Goal: Transaction & Acquisition: Purchase product/service

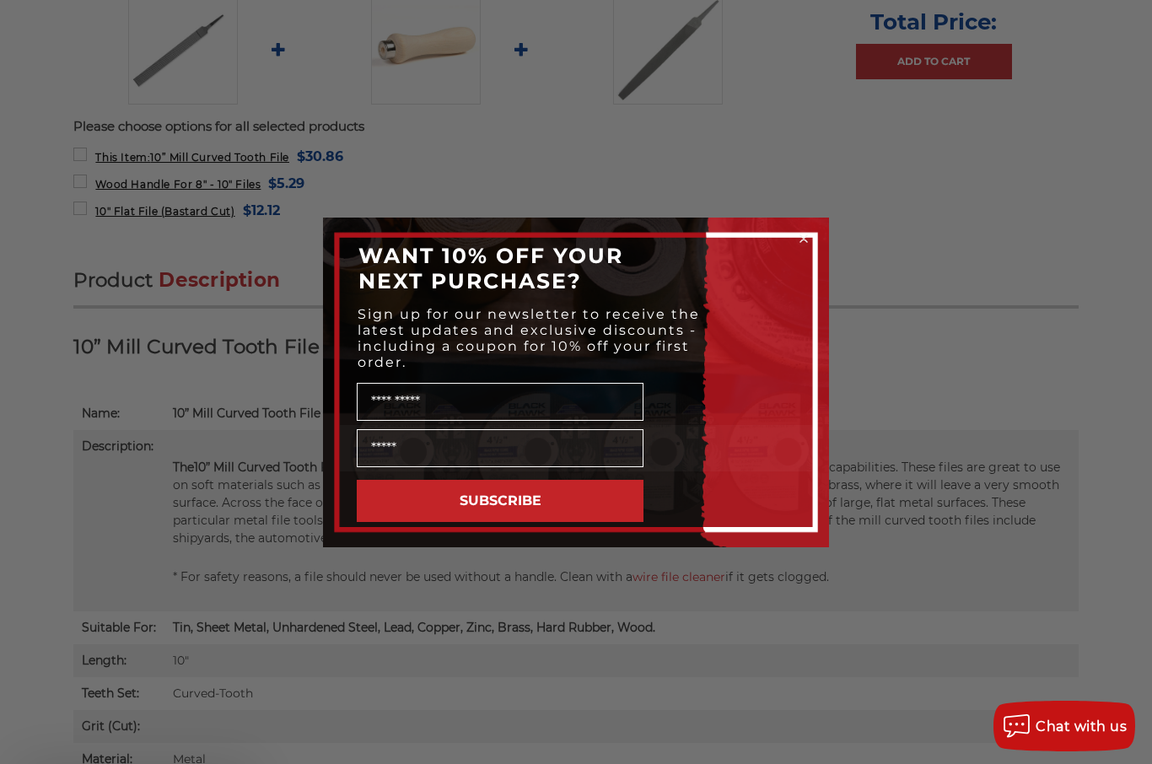
scroll to position [763, 0]
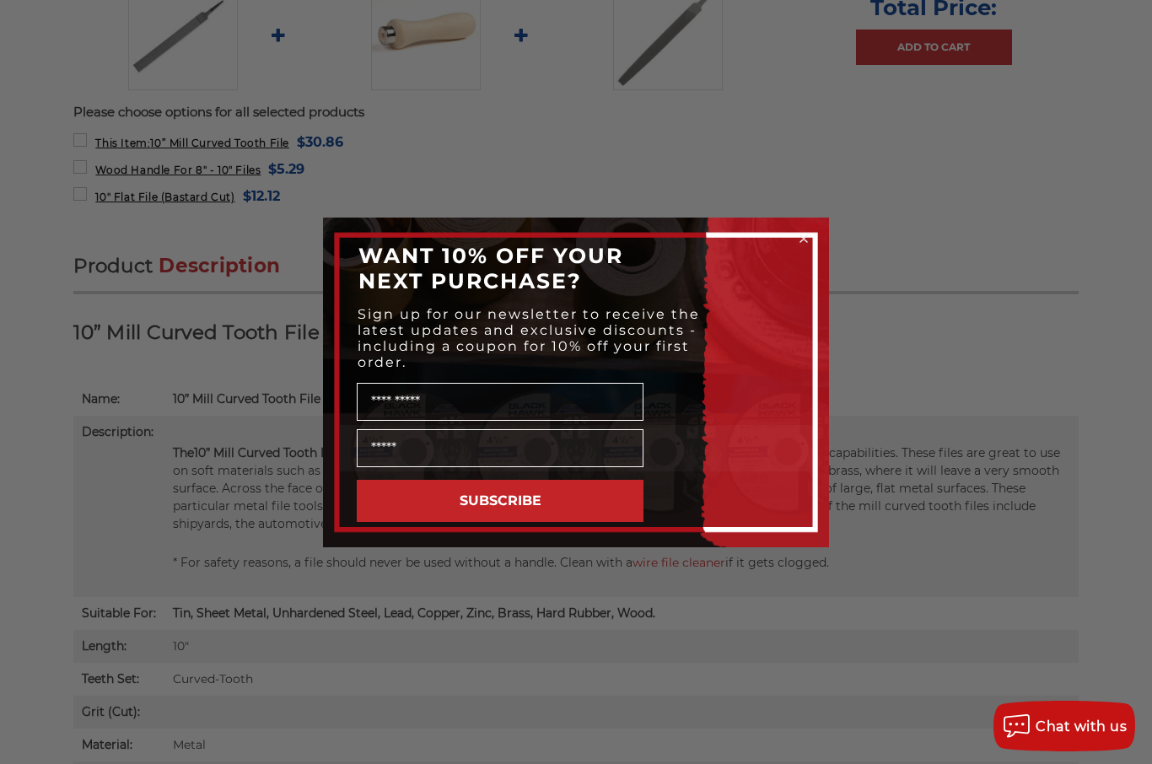
click at [807, 246] on circle "Close dialog" at bounding box center [804, 238] width 16 height 16
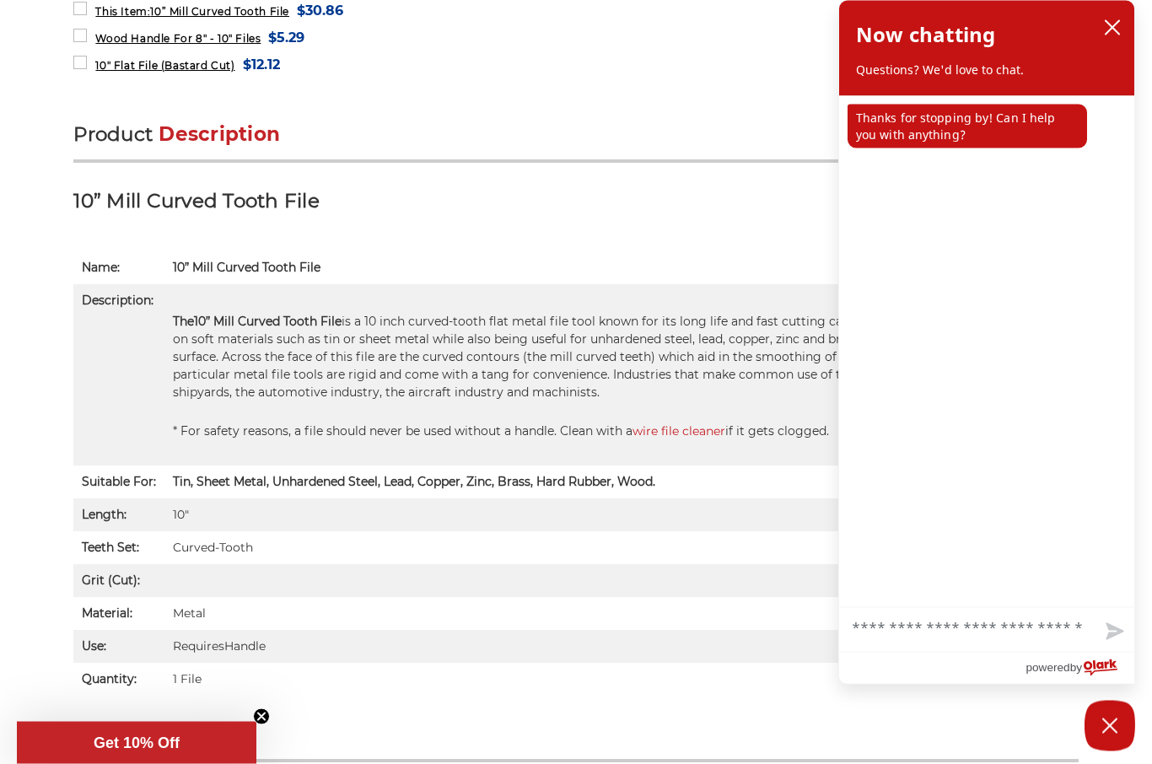
scroll to position [895, 0]
click at [1109, 30] on icon "close chatbox" at bounding box center [1112, 27] width 17 height 17
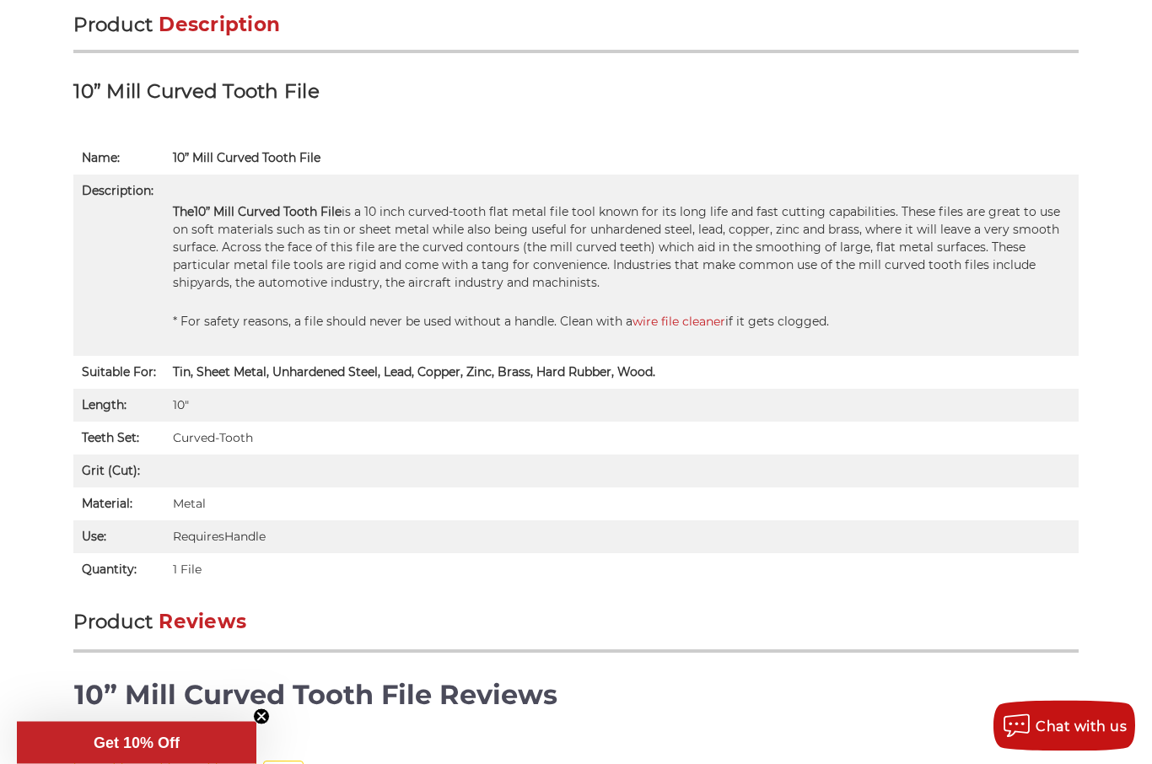
scroll to position [1005, 0]
click at [677, 320] on link "wire file cleaner" at bounding box center [679, 321] width 93 height 15
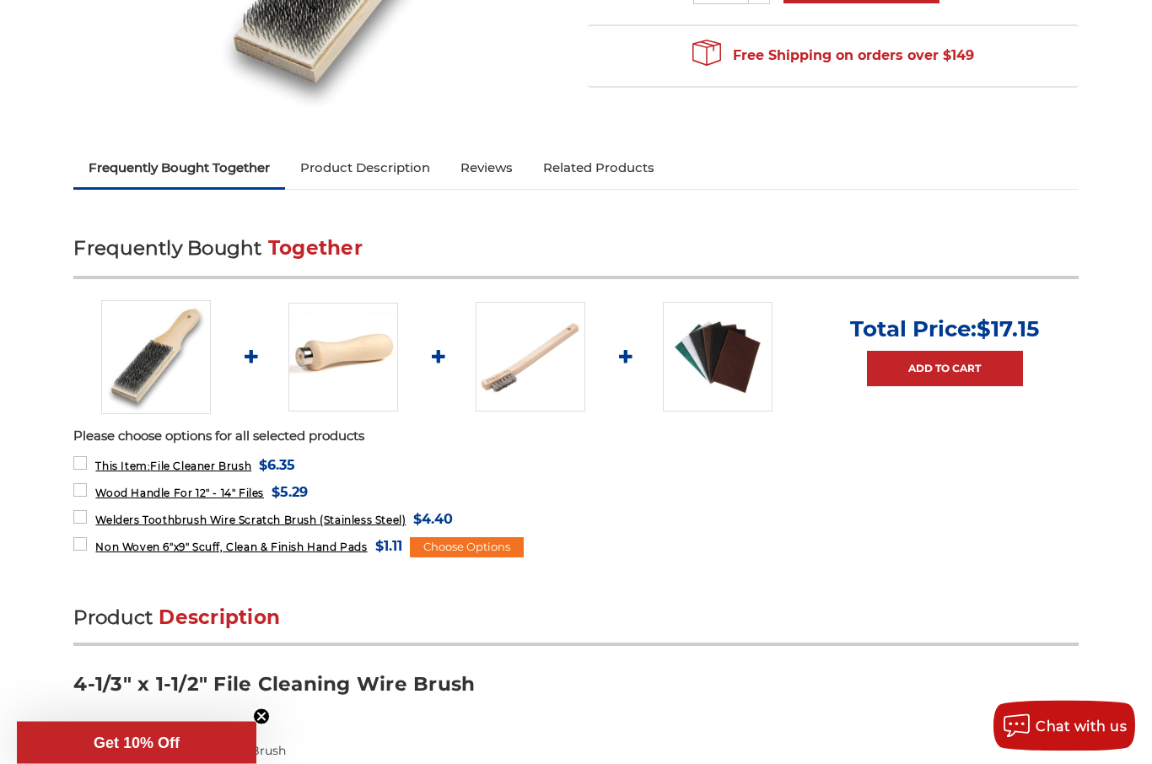
scroll to position [458, 0]
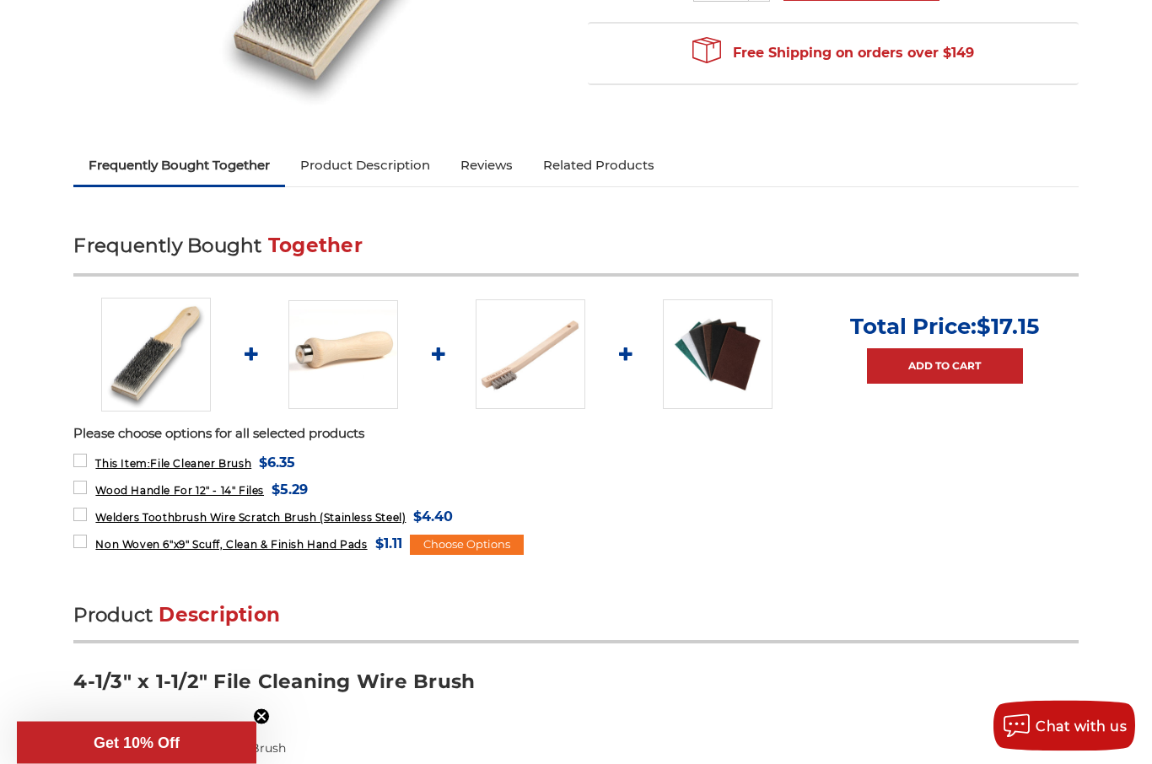
click at [526, 359] on img at bounding box center [531, 355] width 110 height 110
